Goal: Task Accomplishment & Management: Manage account settings

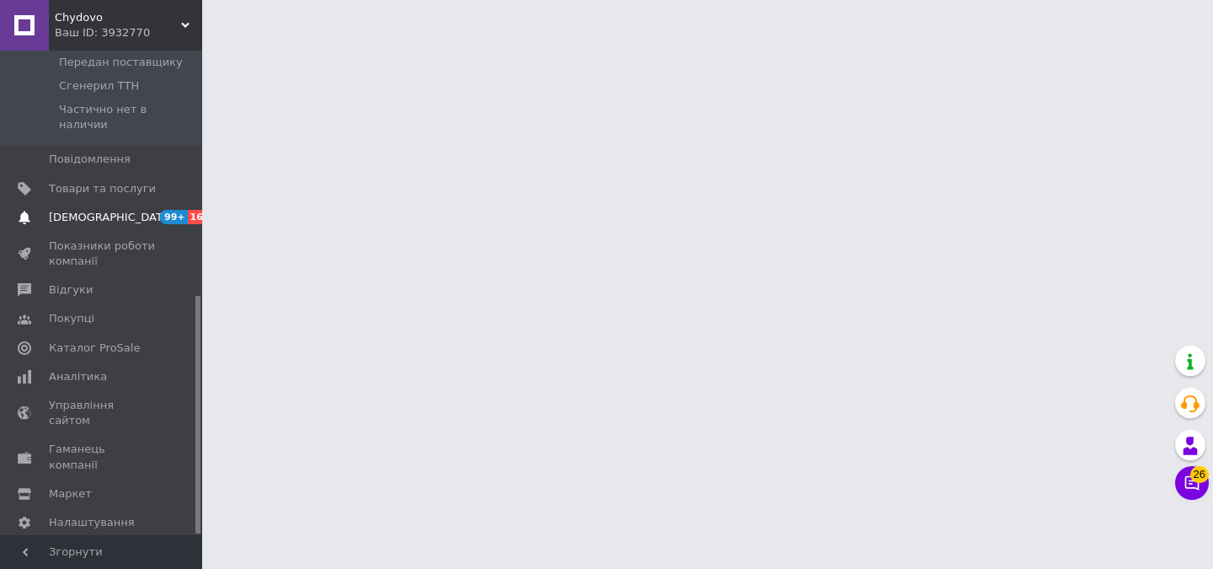
click at [111, 210] on span "[DEMOGRAPHIC_DATA]" at bounding box center [111, 217] width 125 height 15
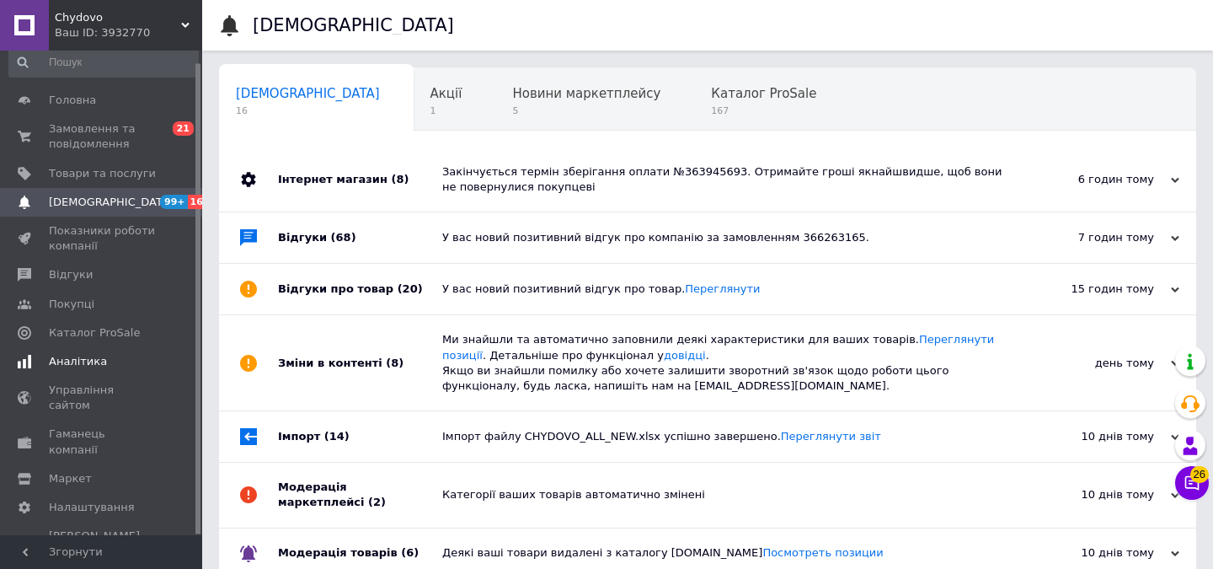
click at [118, 369] on link "Аналітика" at bounding box center [103, 361] width 207 height 29
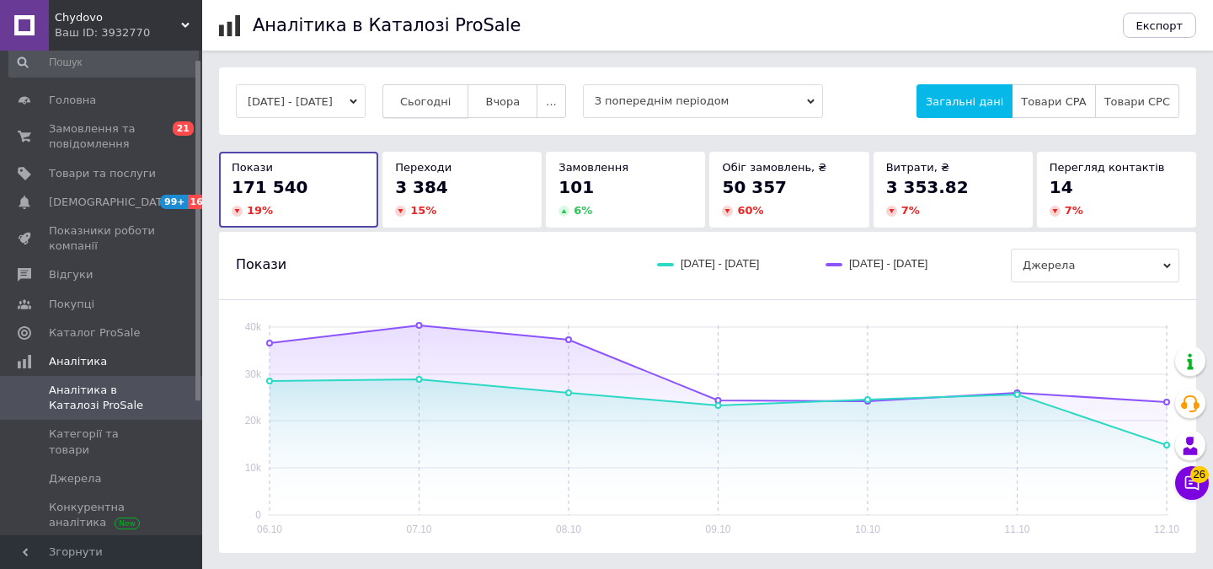
click at [469, 109] on button "Сьогодні" at bounding box center [426, 101] width 87 height 34
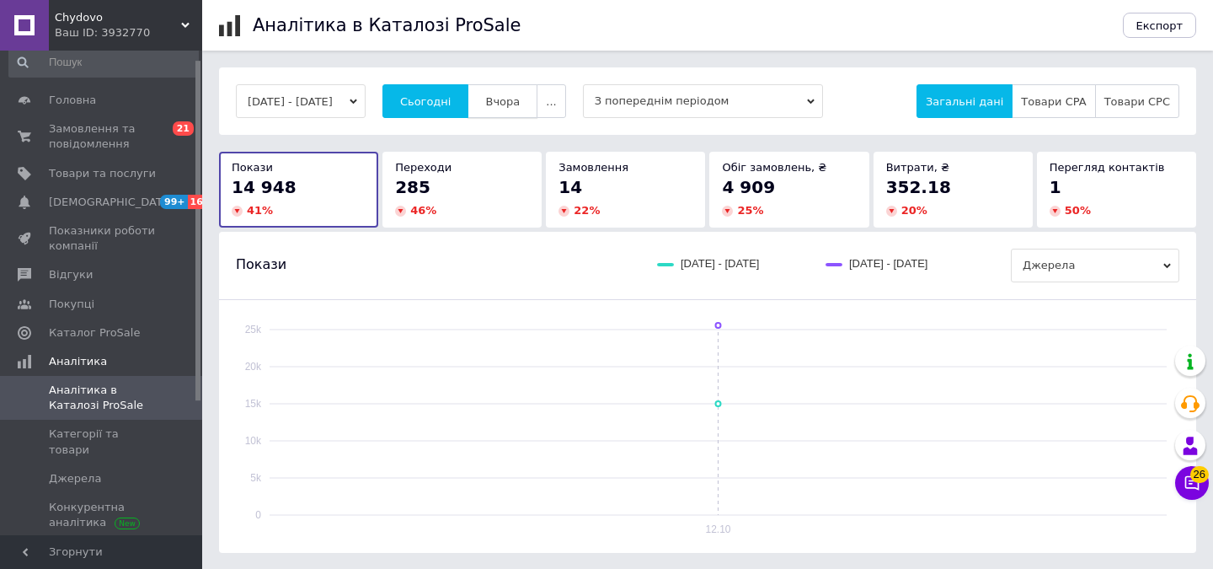
click at [520, 104] on span "Вчора" at bounding box center [502, 101] width 35 height 13
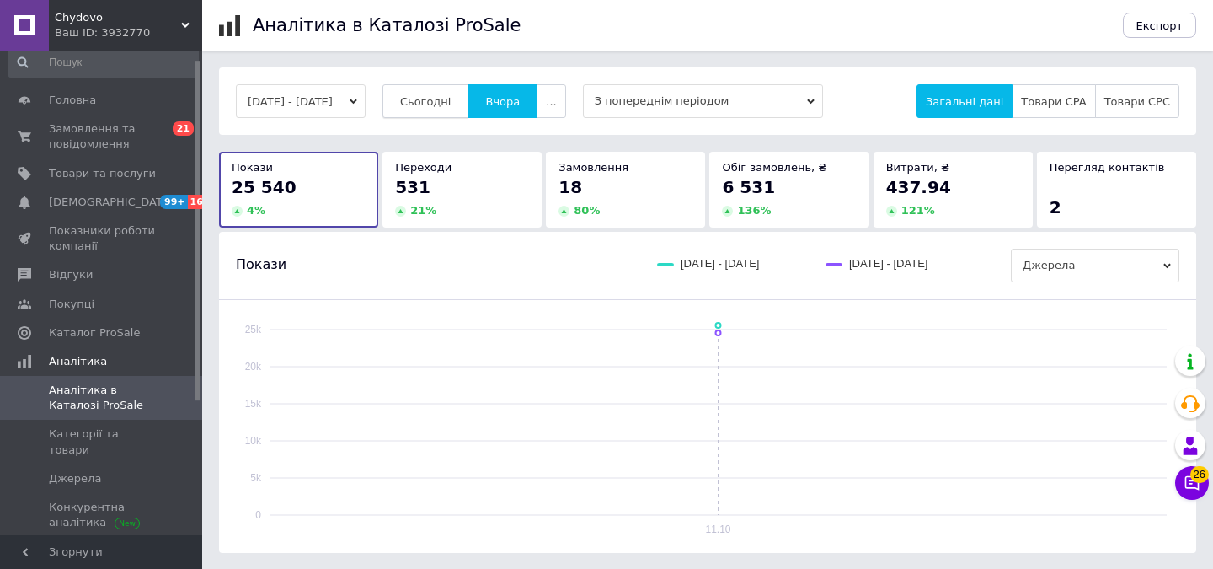
click at [449, 101] on span "Сьогодні" at bounding box center [425, 101] width 51 height 13
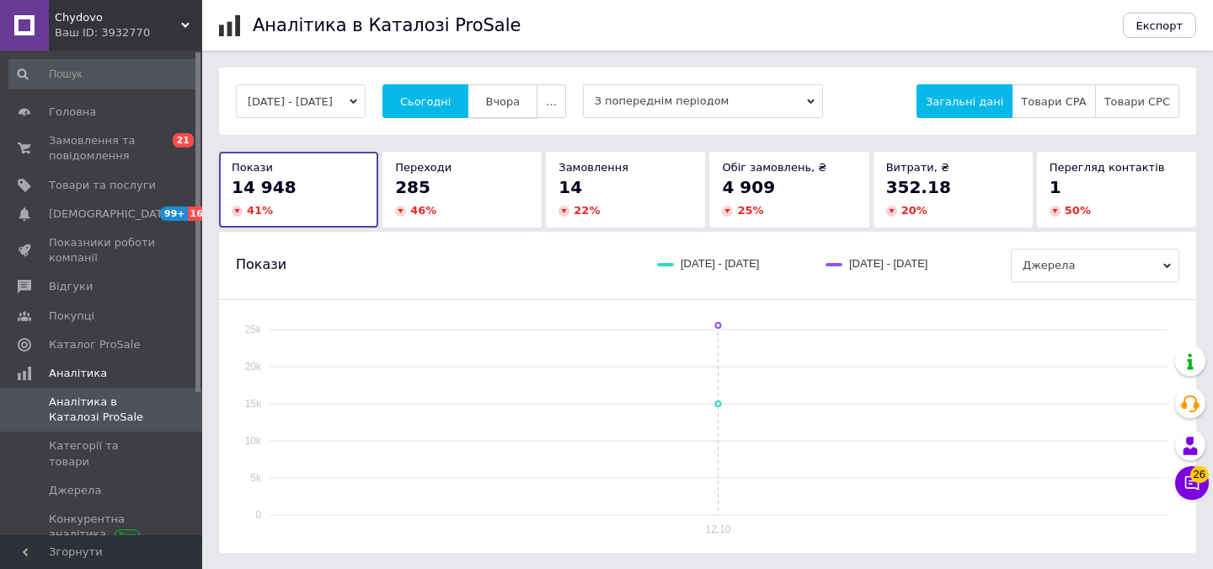
click at [509, 99] on button "Вчора" at bounding box center [503, 101] width 70 height 34
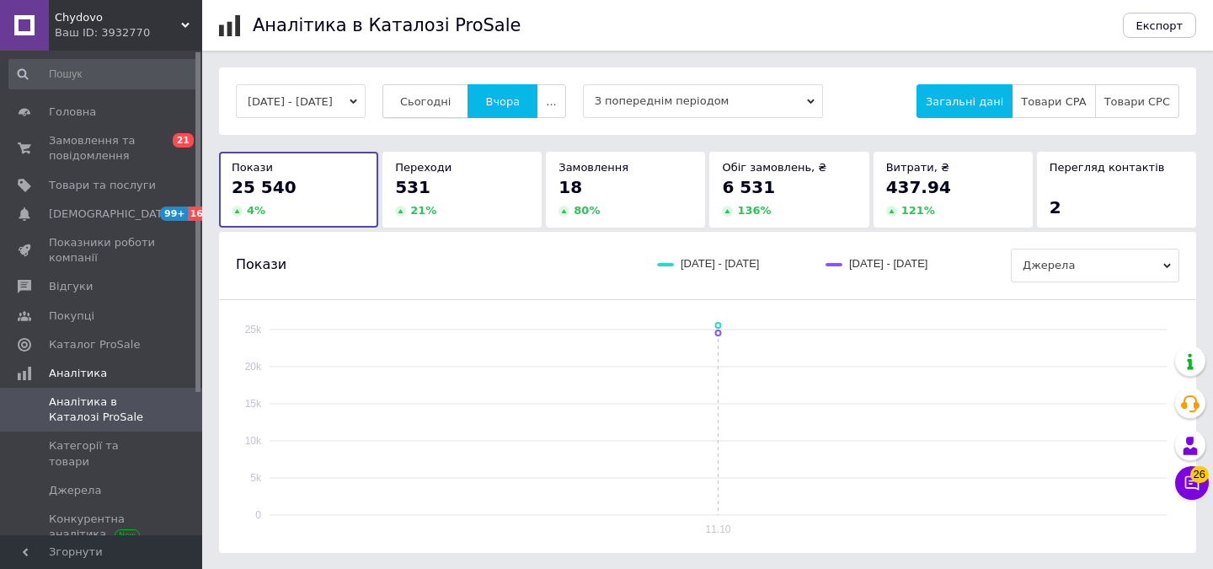
click at [449, 102] on span "Сьогодні" at bounding box center [425, 101] width 51 height 13
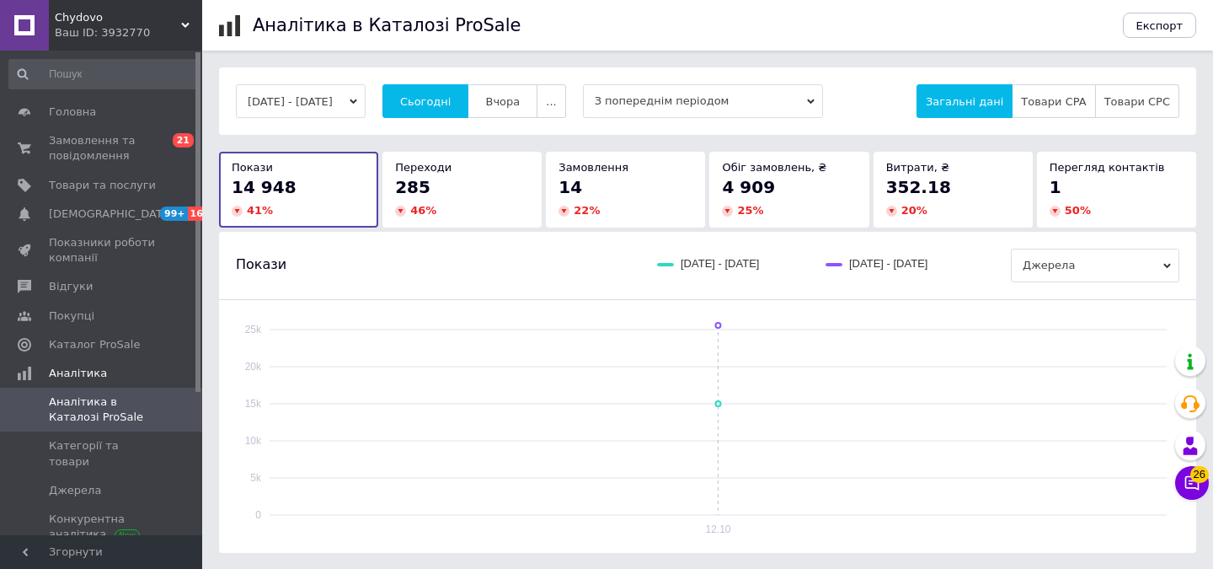
click at [177, 25] on div "Ваш ID: 3932770" at bounding box center [128, 32] width 147 height 15
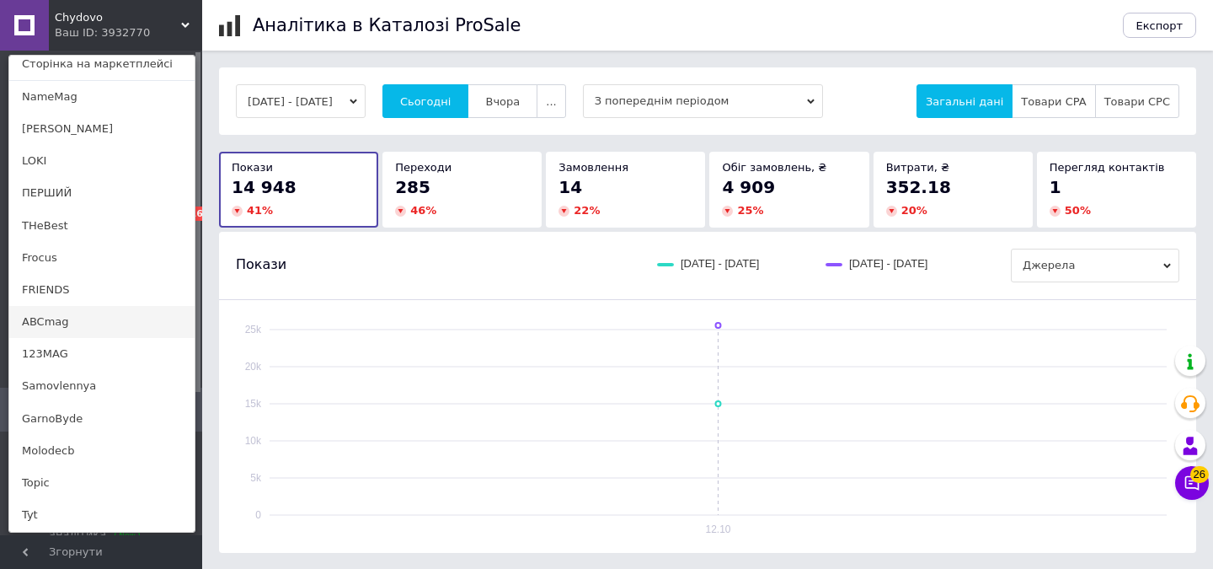
scroll to position [105, 0]
click at [100, 420] on link "GarnoByde" at bounding box center [101, 418] width 185 height 32
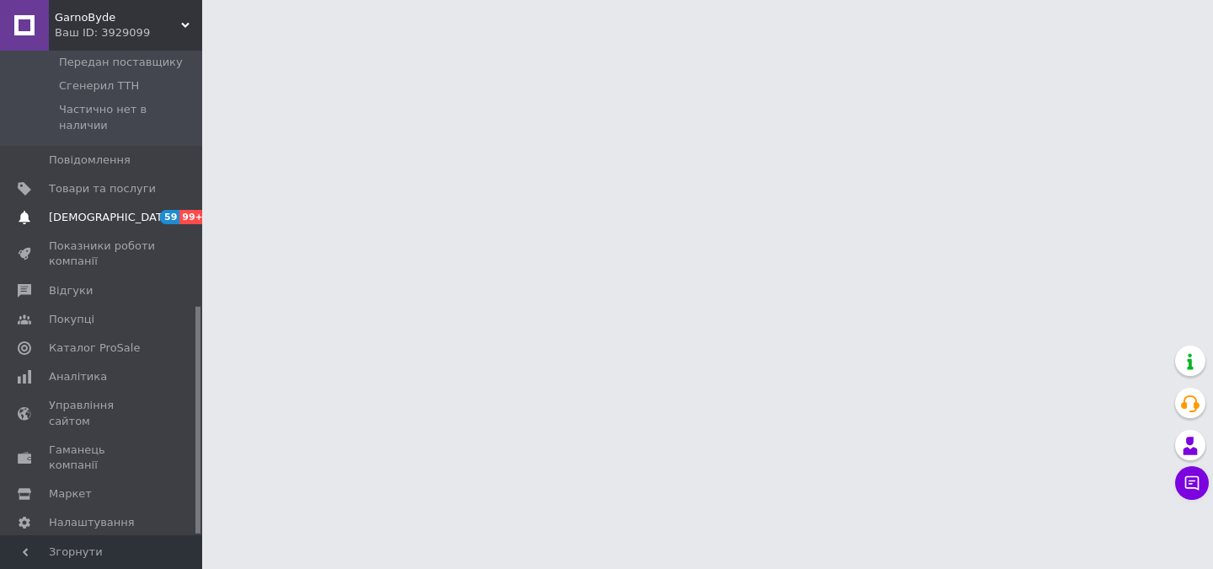
click at [120, 210] on span "[DEMOGRAPHIC_DATA]" at bounding box center [102, 217] width 107 height 15
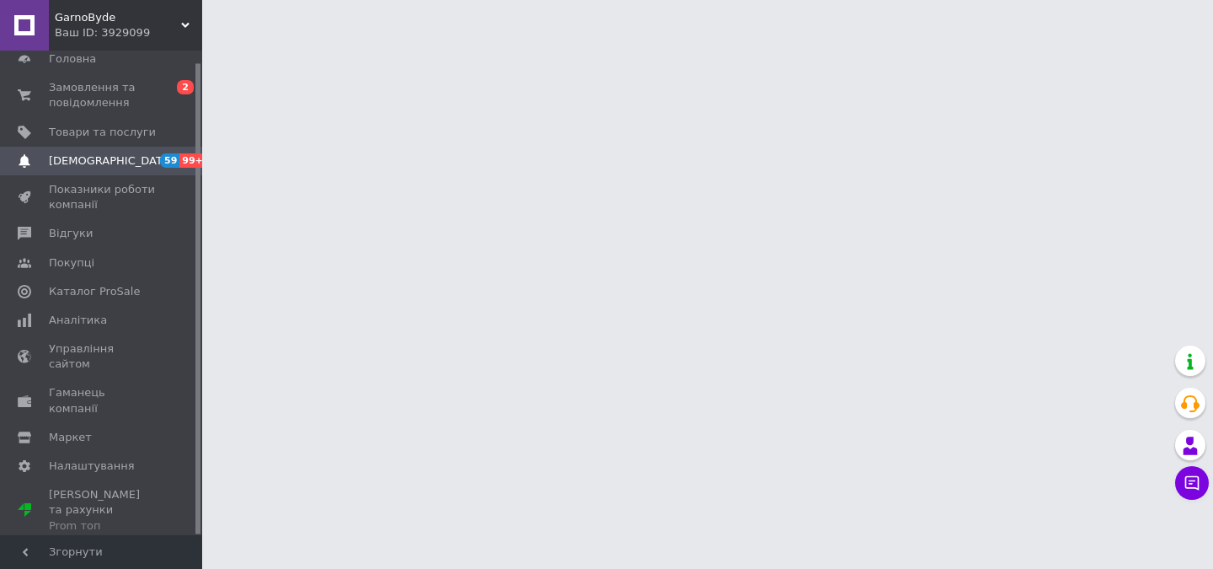
scroll to position [12, 0]
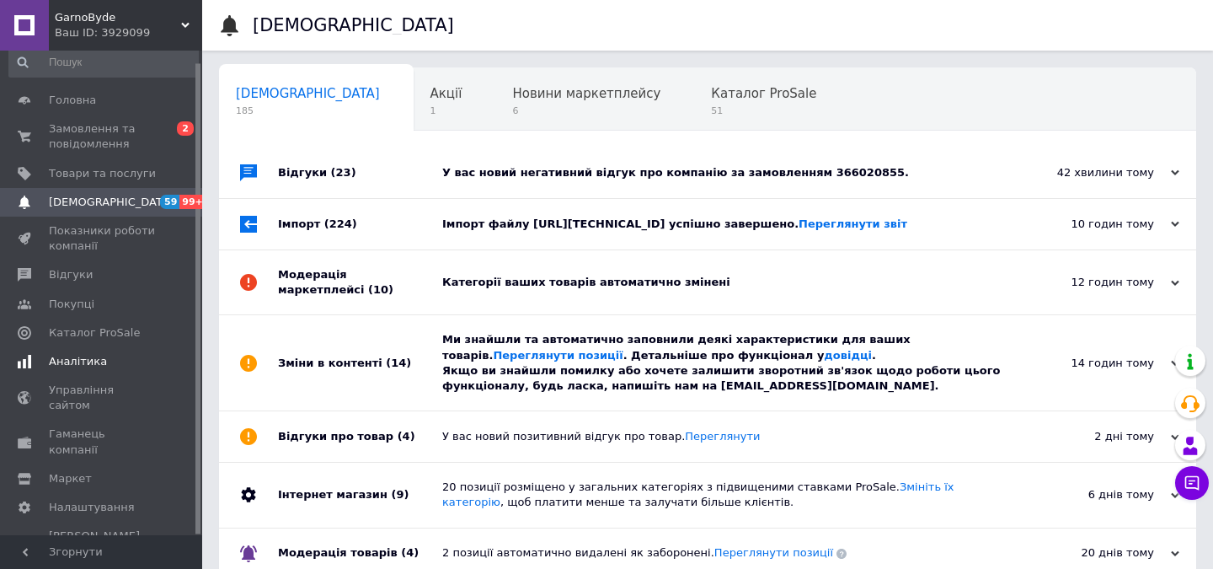
click at [148, 367] on span "Аналітика" at bounding box center [102, 361] width 107 height 15
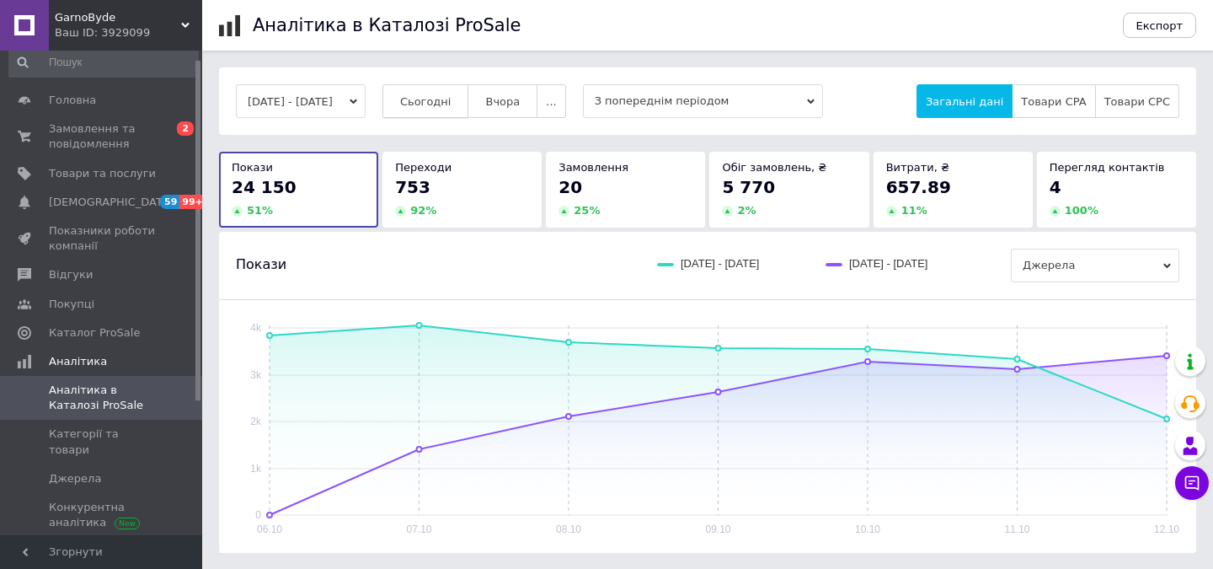
click at [452, 99] on span "Сьогодні" at bounding box center [425, 101] width 51 height 13
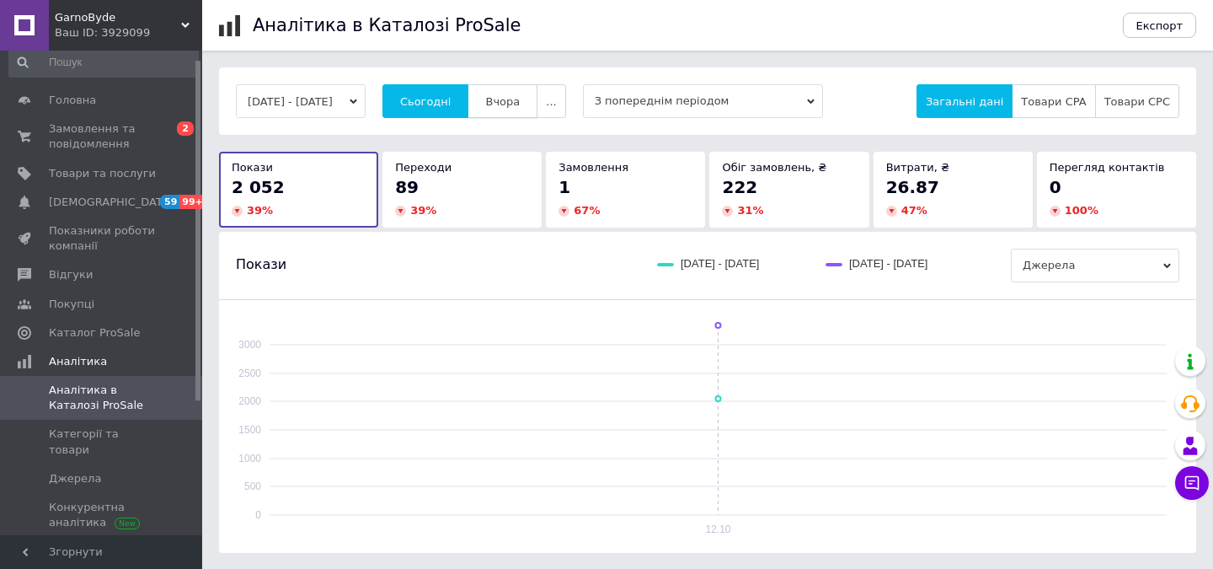
click at [520, 100] on span "Вчора" at bounding box center [502, 101] width 35 height 13
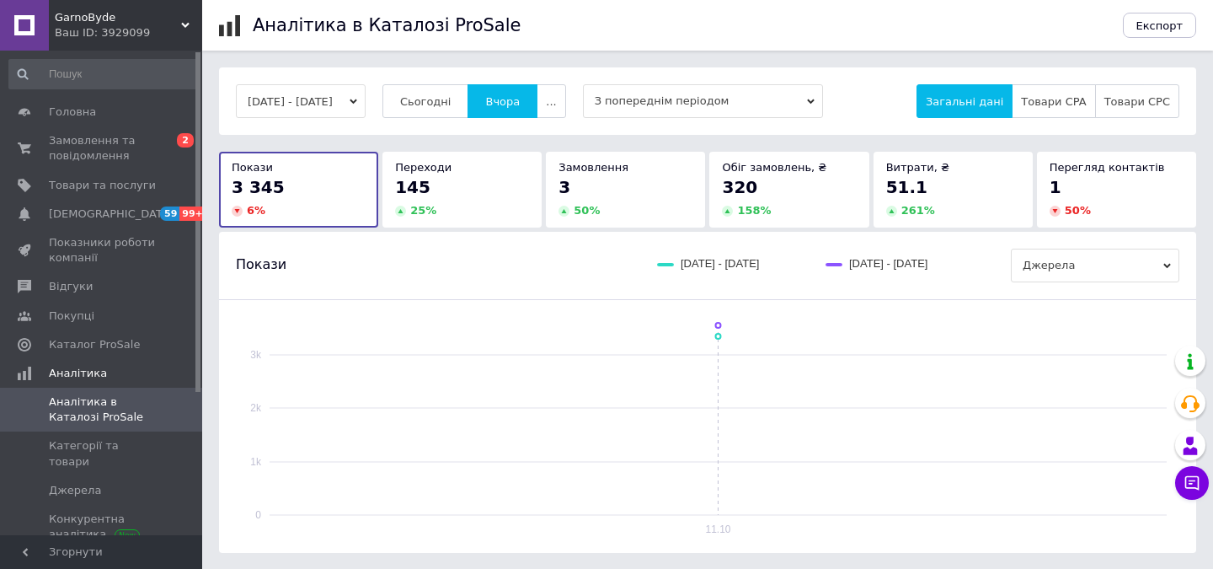
click at [147, 38] on div "Ваш ID: 3929099" at bounding box center [128, 32] width 147 height 15
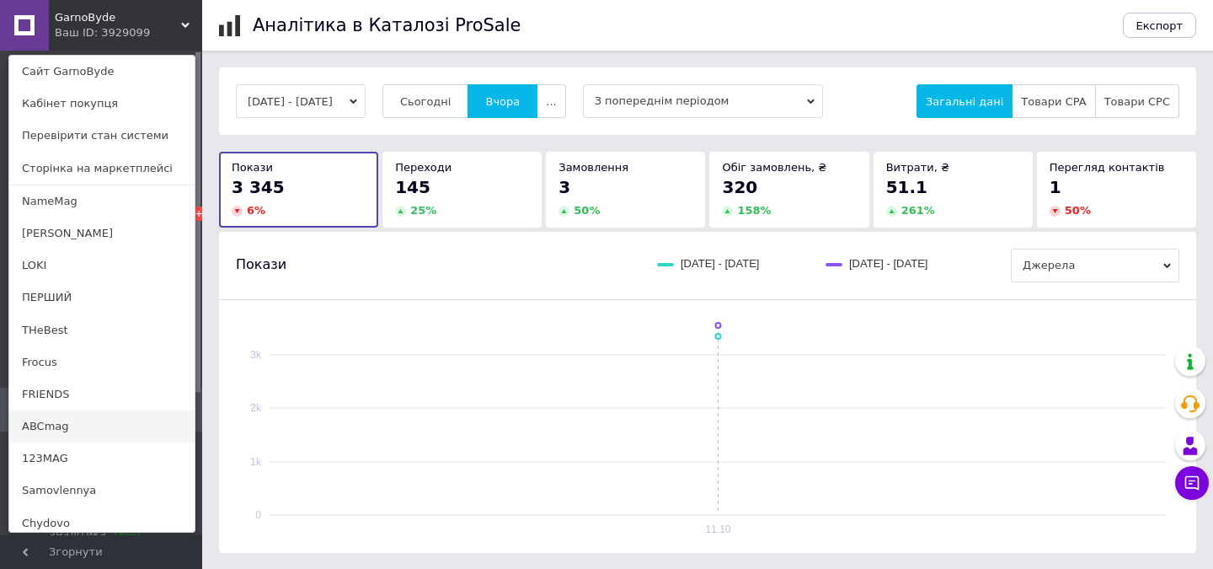
click at [131, 425] on link "ABCmag" at bounding box center [101, 426] width 185 height 32
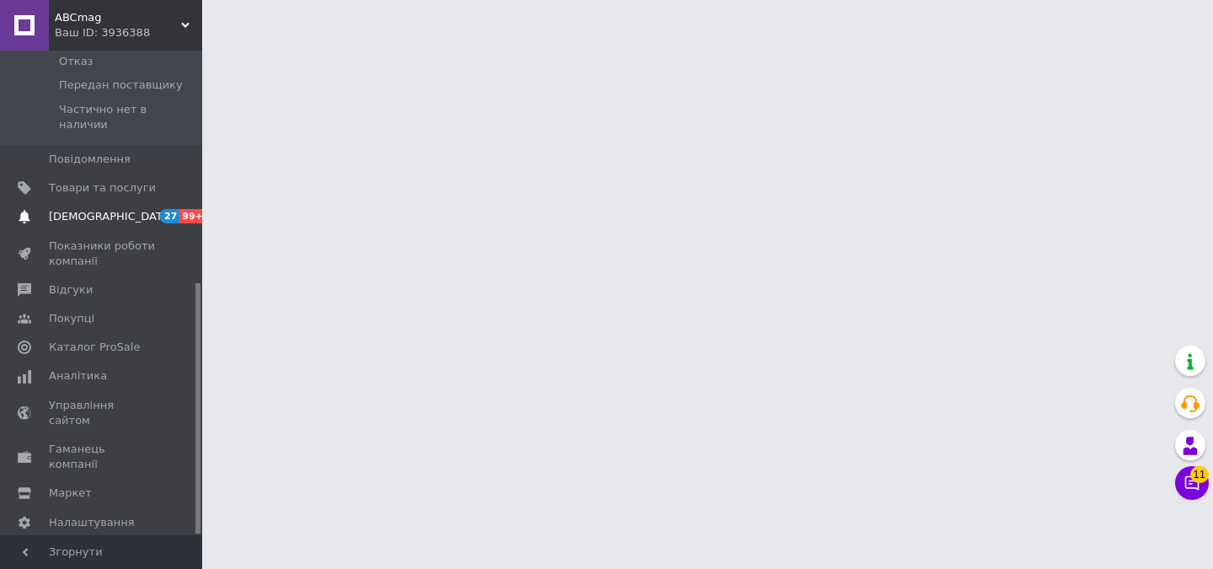
click at [126, 209] on span "[DEMOGRAPHIC_DATA]" at bounding box center [102, 216] width 107 height 15
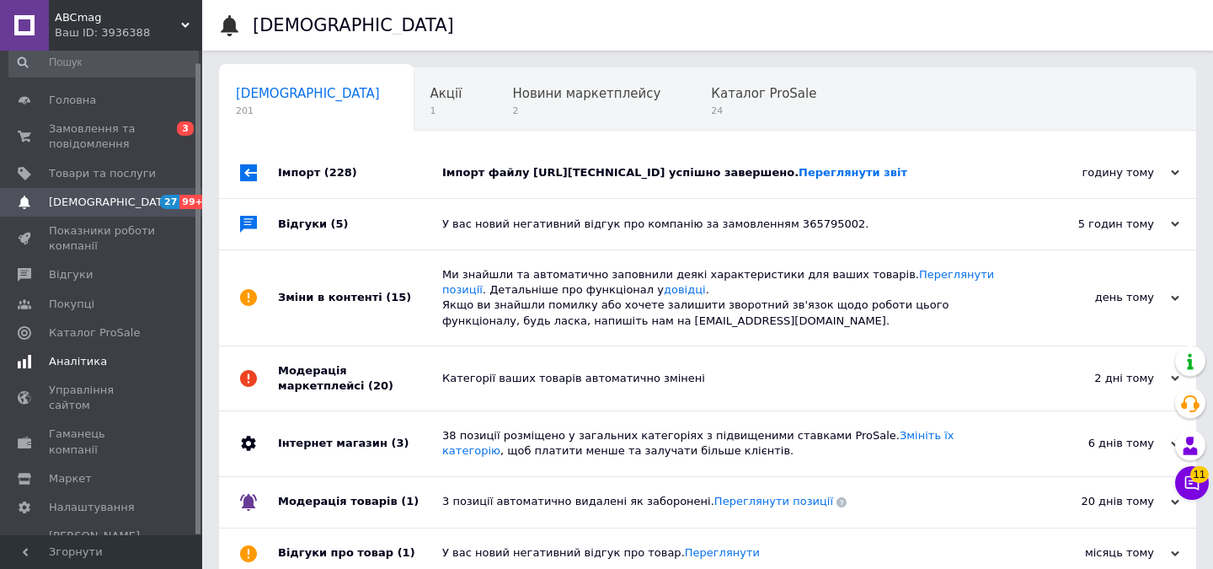
click at [120, 364] on span "Аналітика" at bounding box center [102, 361] width 107 height 15
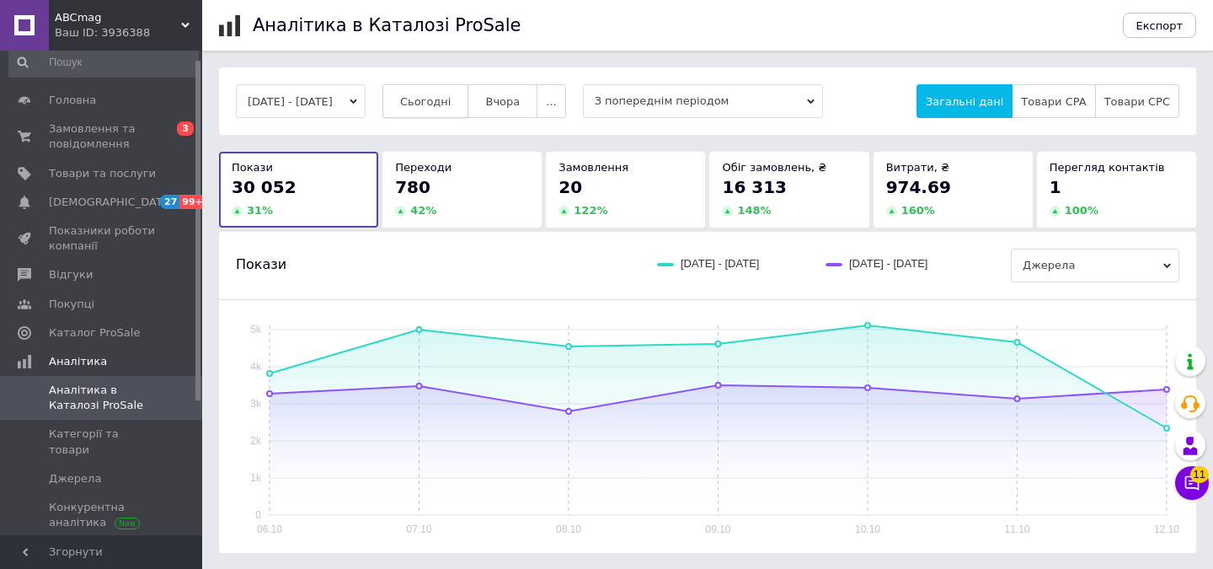
click at [450, 105] on span "Сьогодні" at bounding box center [425, 101] width 51 height 13
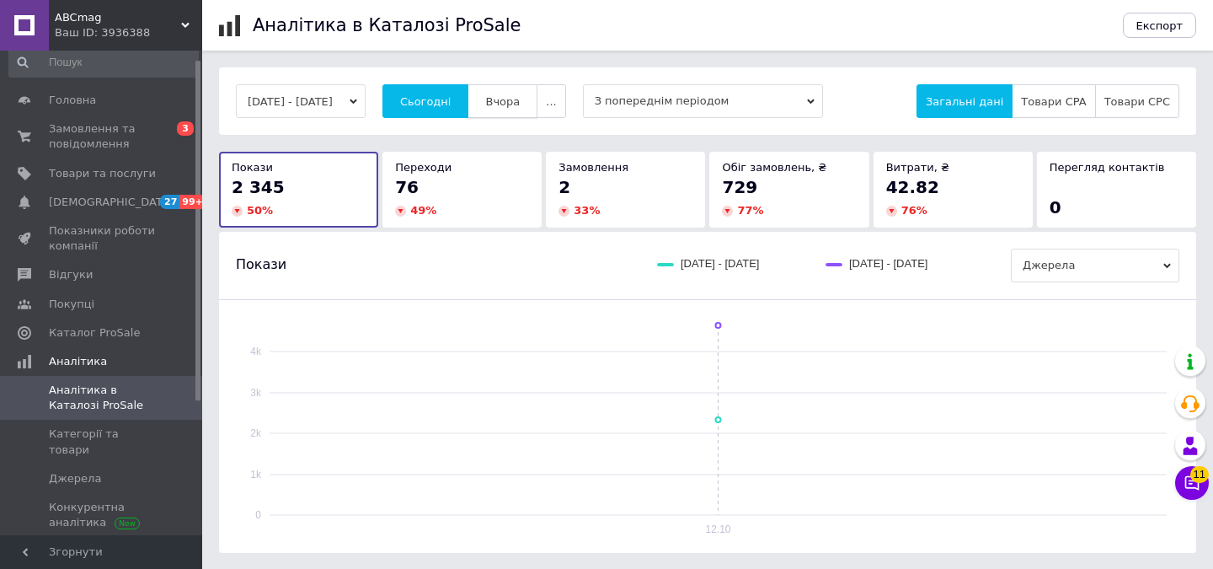
click at [520, 103] on span "Вчора" at bounding box center [502, 101] width 35 height 13
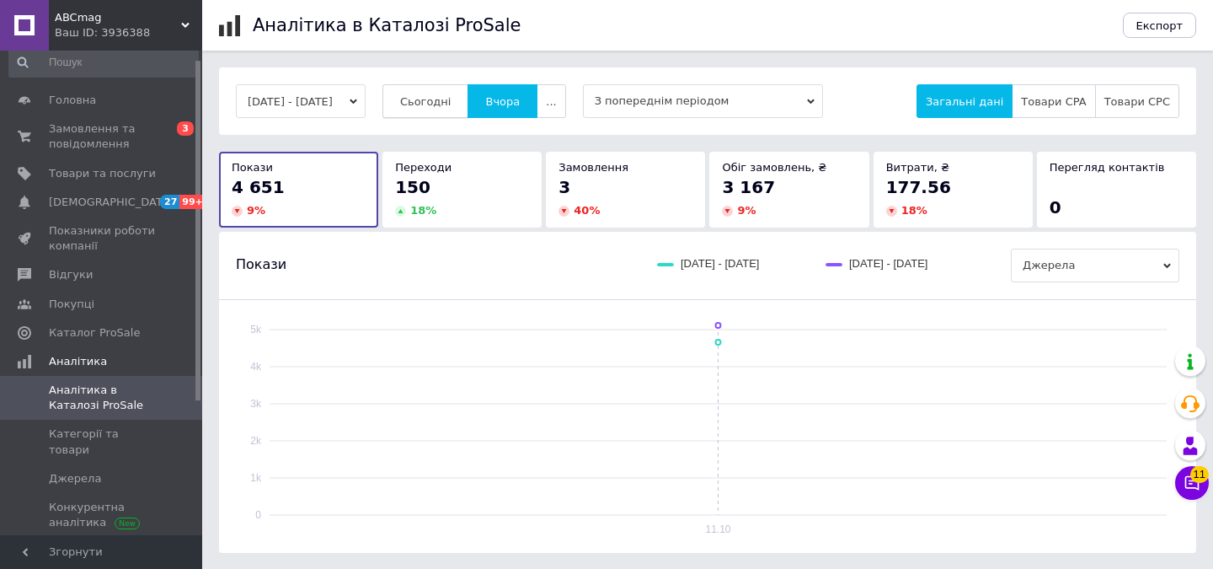
click at [452, 96] on span "Сьогодні" at bounding box center [425, 101] width 51 height 13
